Goal: Find contact information: Find contact information

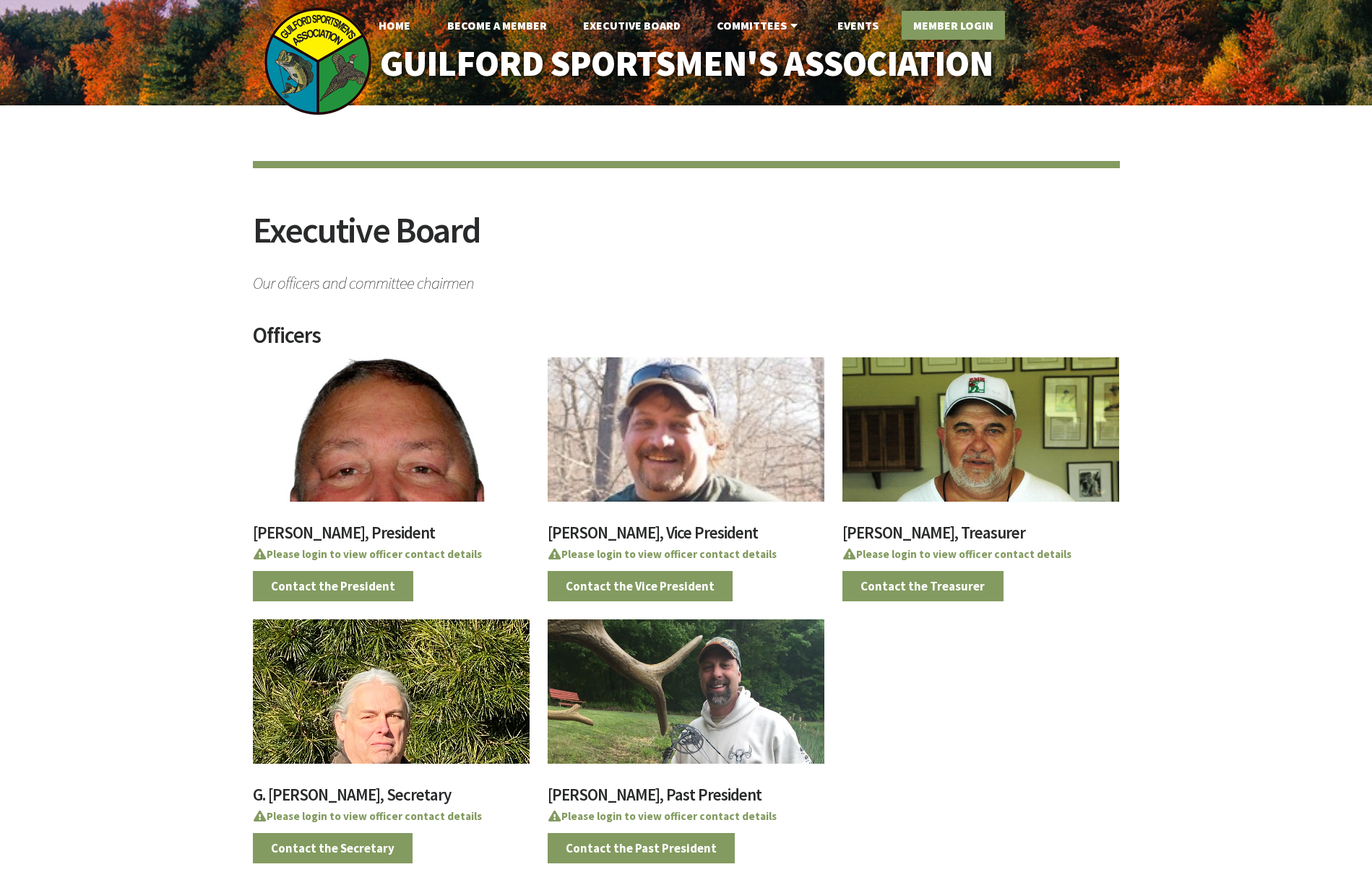
click at [942, 23] on link "Member Login" at bounding box center [954, 25] width 104 height 29
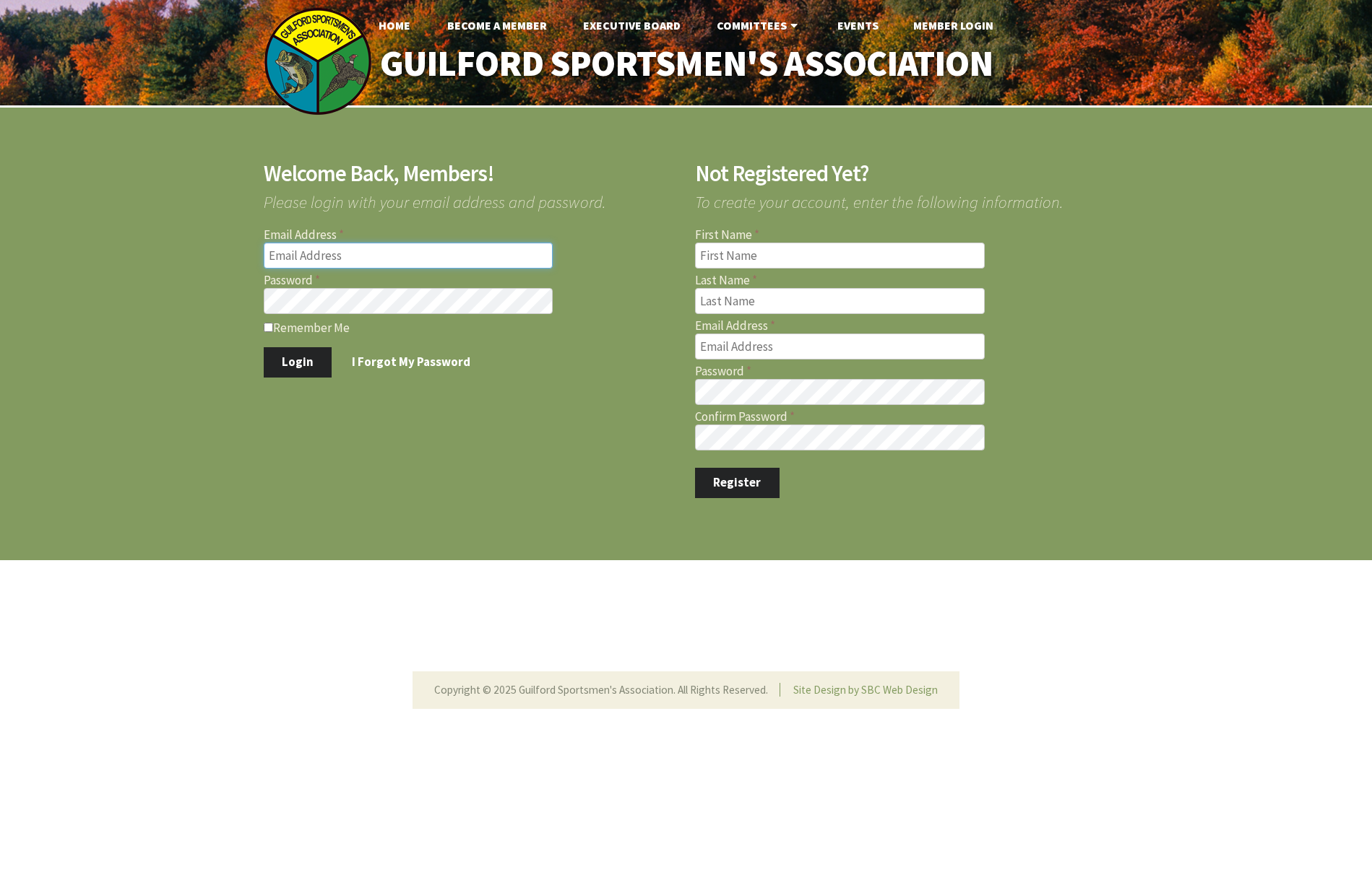
type input "[EMAIL_ADDRESS][DOMAIN_NAME]"
click at [268, 326] on input "Remember Me" at bounding box center [268, 327] width 9 height 9
checkbox input "true"
click at [295, 368] on button "Login" at bounding box center [297, 362] width 68 height 31
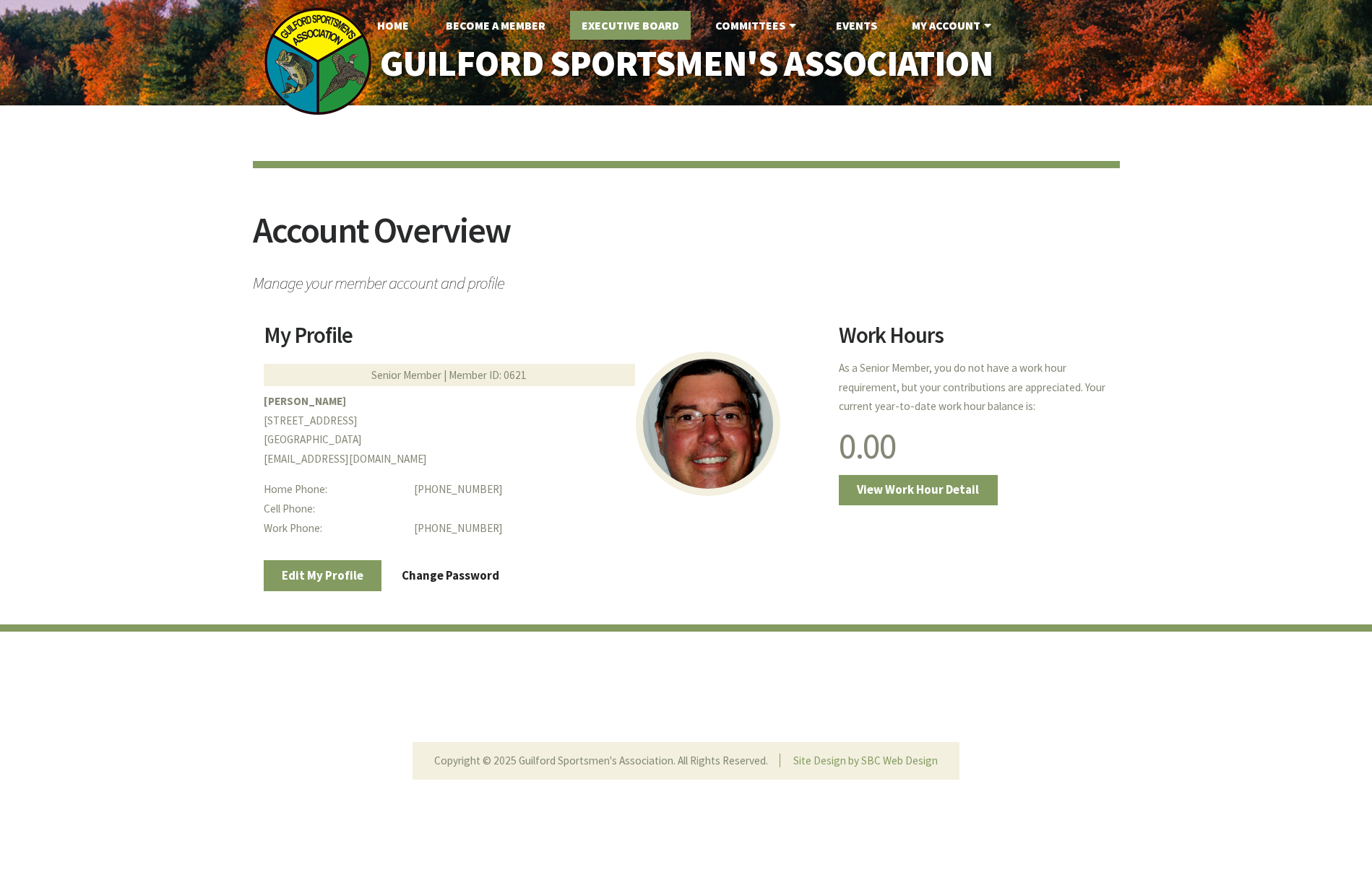
click at [625, 29] on link "Executive Board" at bounding box center [630, 25] width 121 height 29
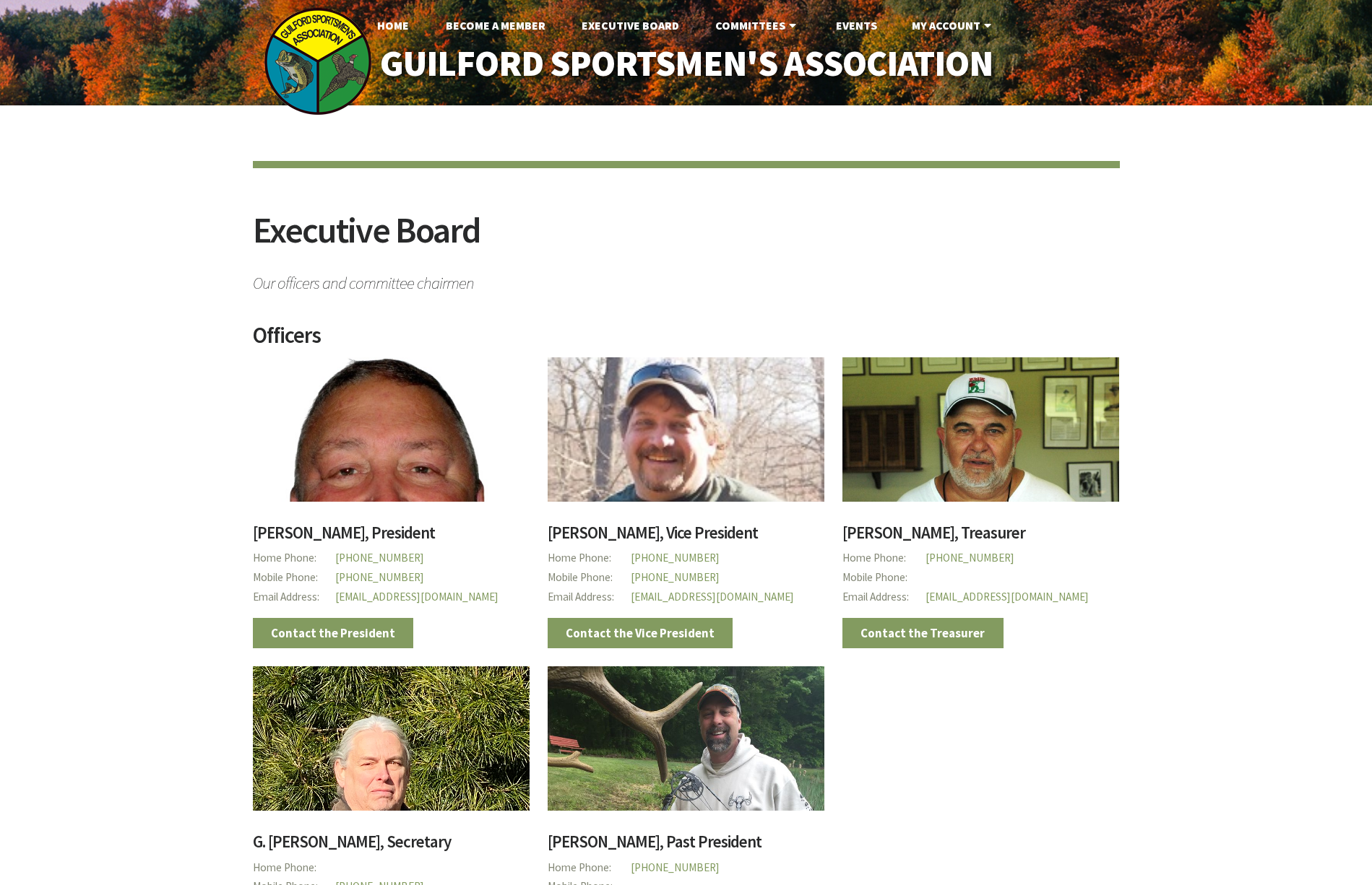
click at [968, 572] on p "Mobile Phone" at bounding box center [980, 577] width 276 height 20
click at [925, 630] on link "Contact the Treasurer" at bounding box center [922, 633] width 161 height 31
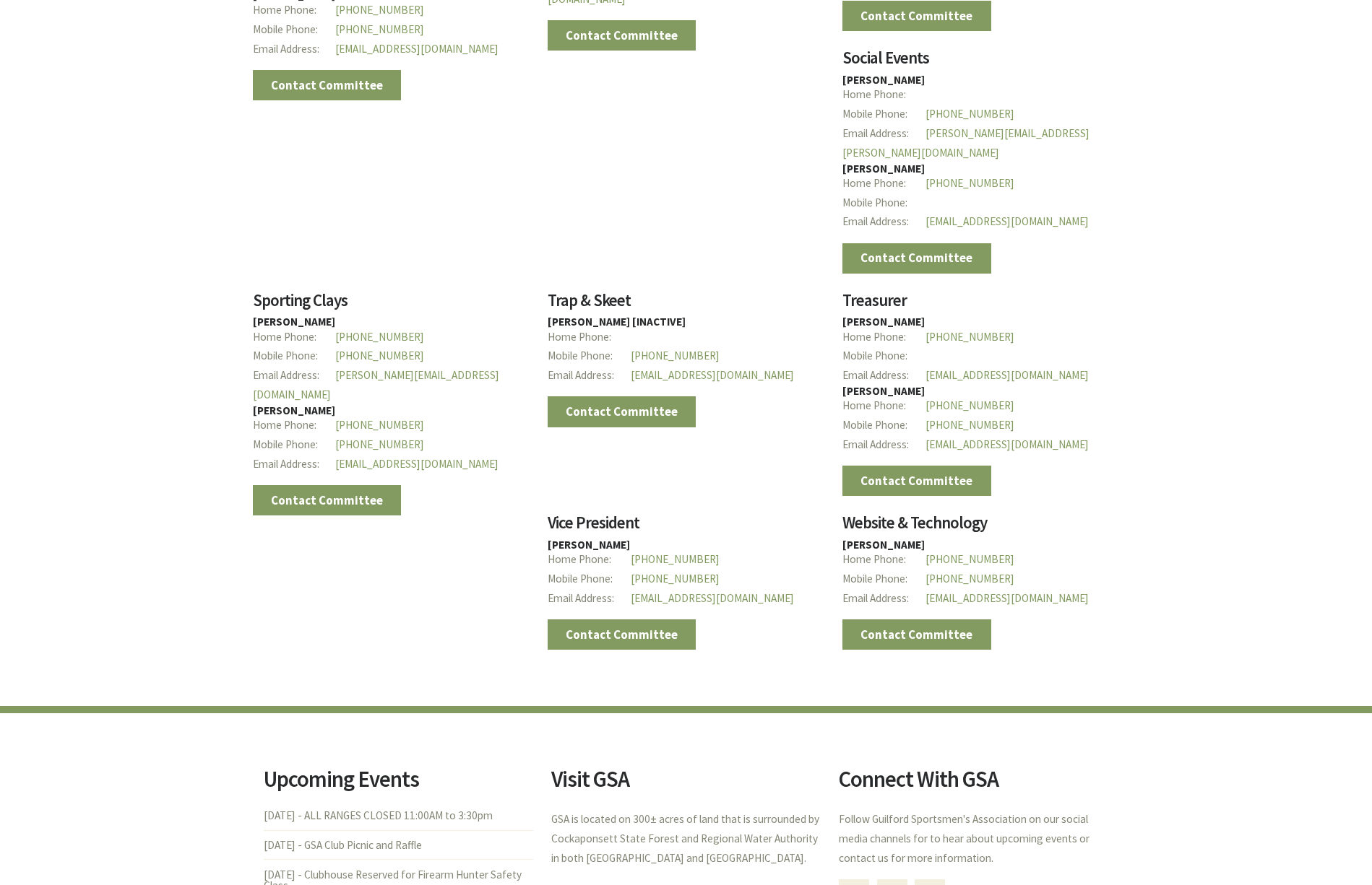
scroll to position [2317, 0]
